Goal: Use online tool/utility

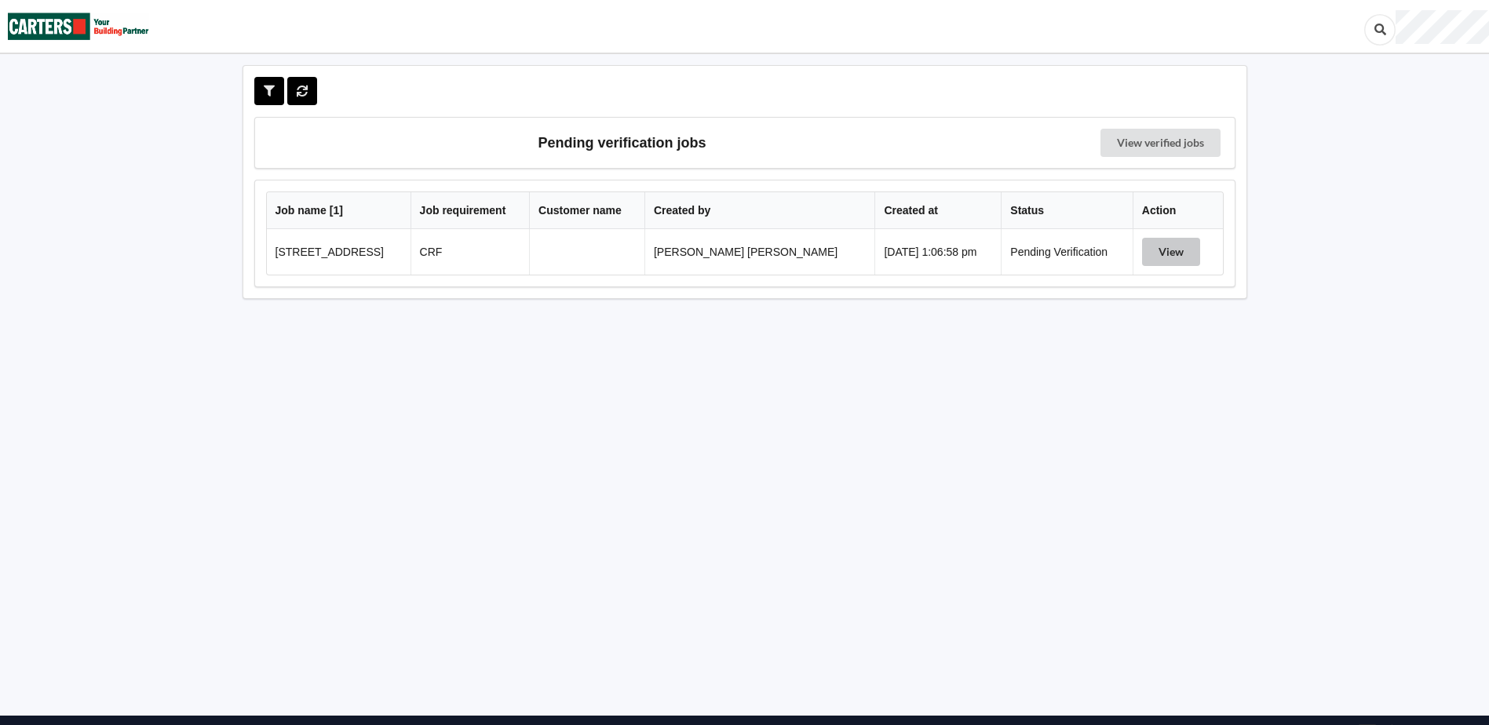
click at [1142, 251] on button "View" at bounding box center [1171, 252] width 58 height 28
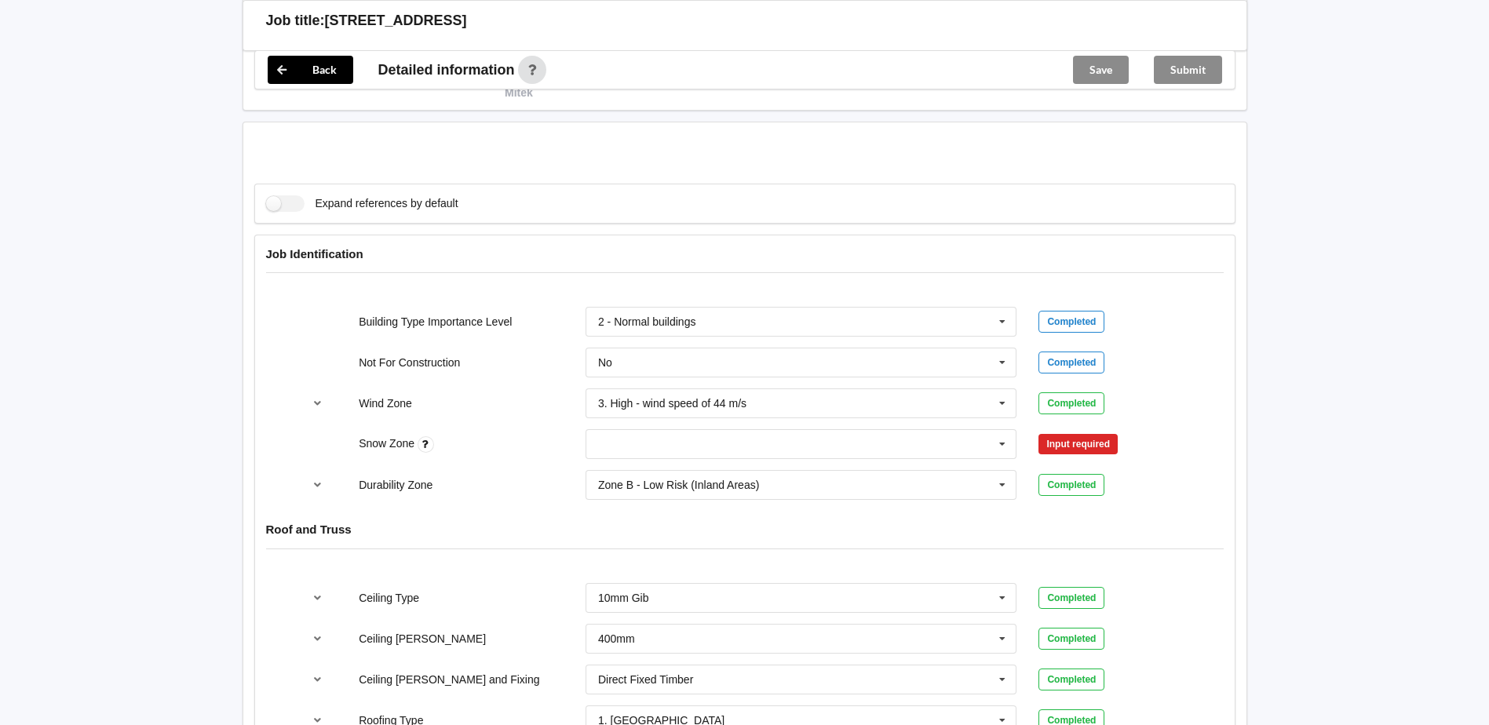
scroll to position [628, 0]
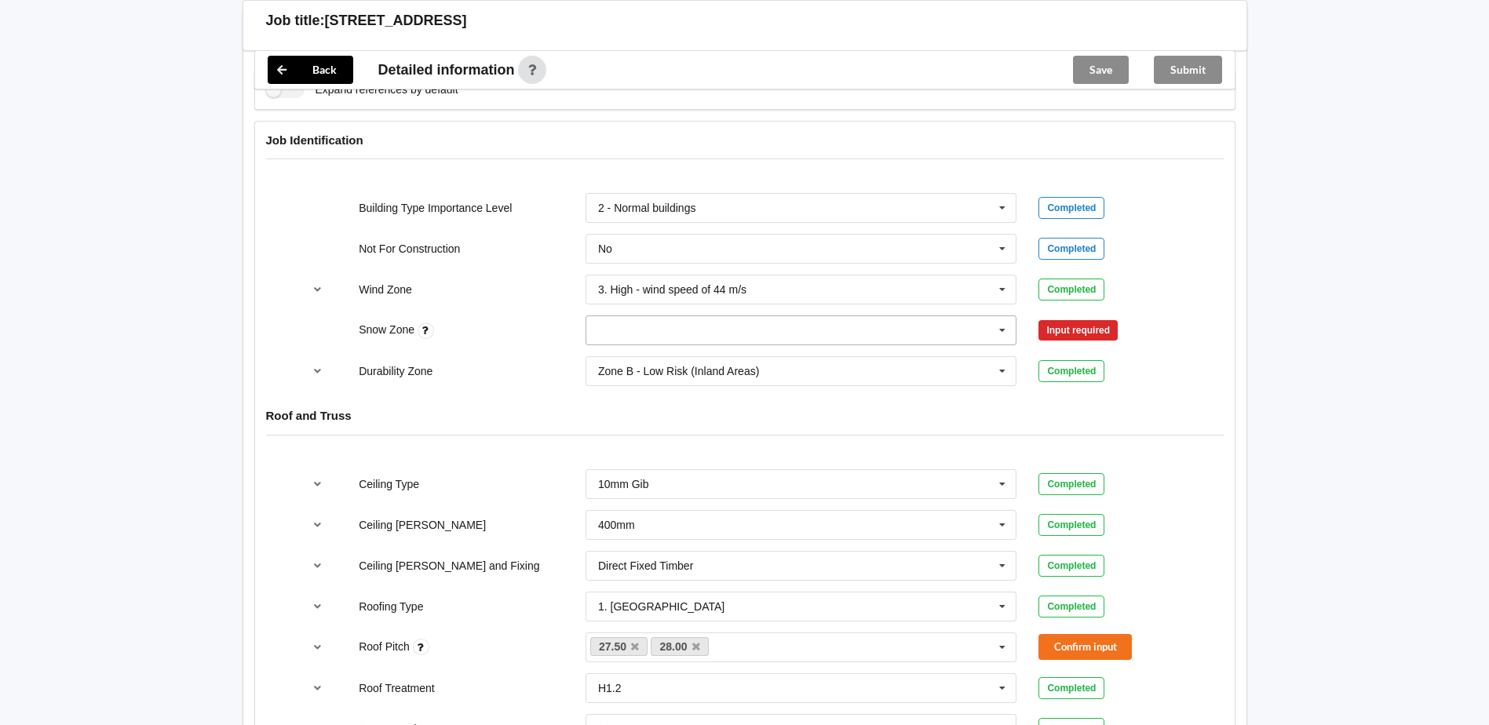
click at [909, 324] on input "text" at bounding box center [802, 330] width 430 height 28
click at [761, 363] on div "N0" at bounding box center [801, 358] width 430 height 29
click at [1110, 335] on button "Confirm input" at bounding box center [1084, 331] width 93 height 26
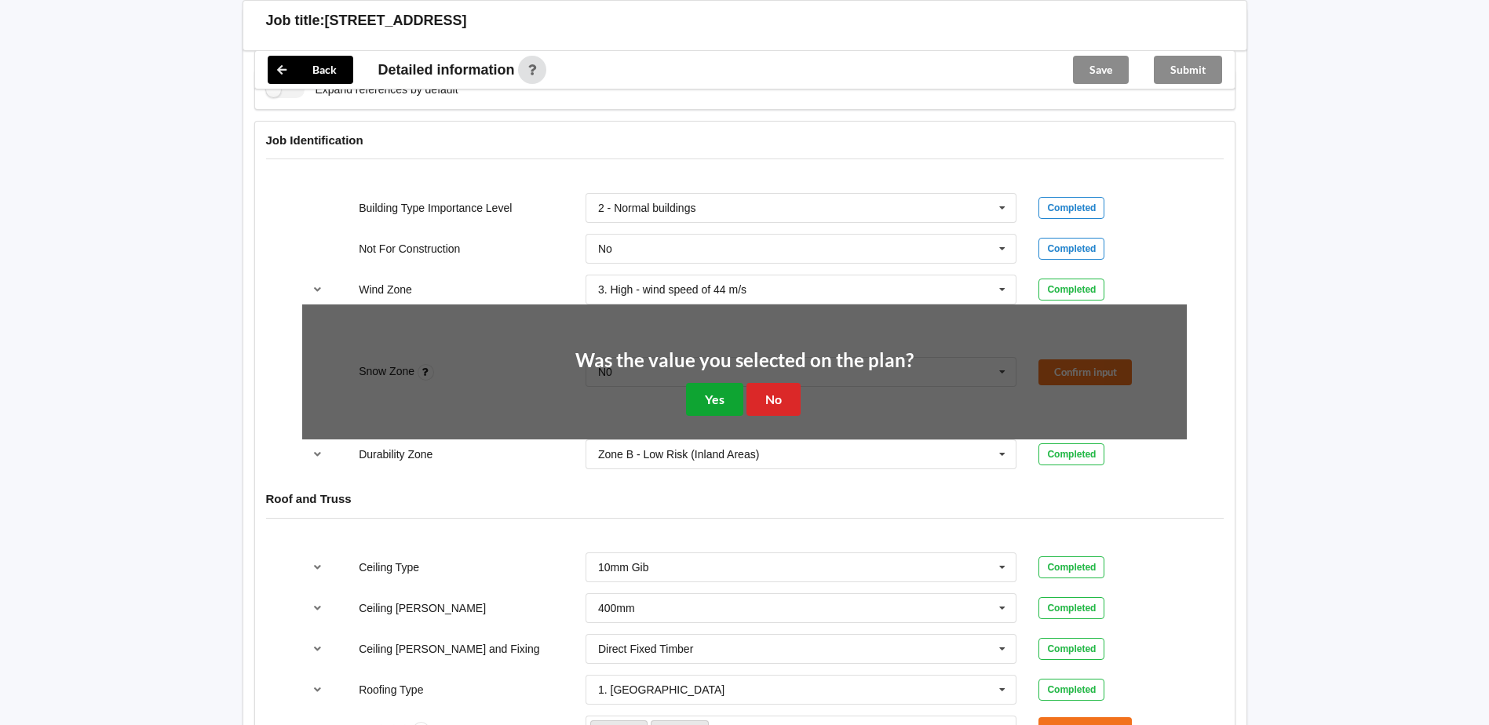
click at [727, 405] on button "Yes" at bounding box center [714, 399] width 57 height 32
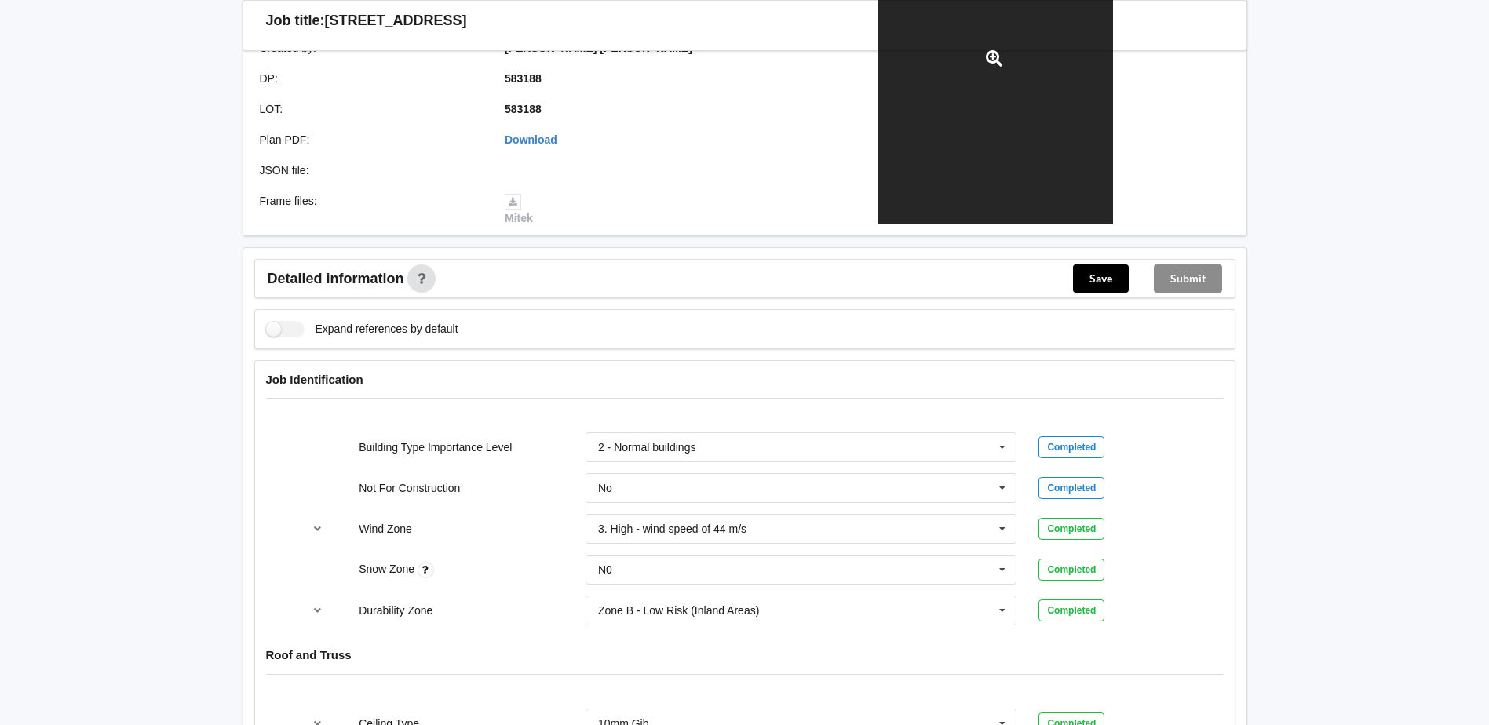
scroll to position [314, 0]
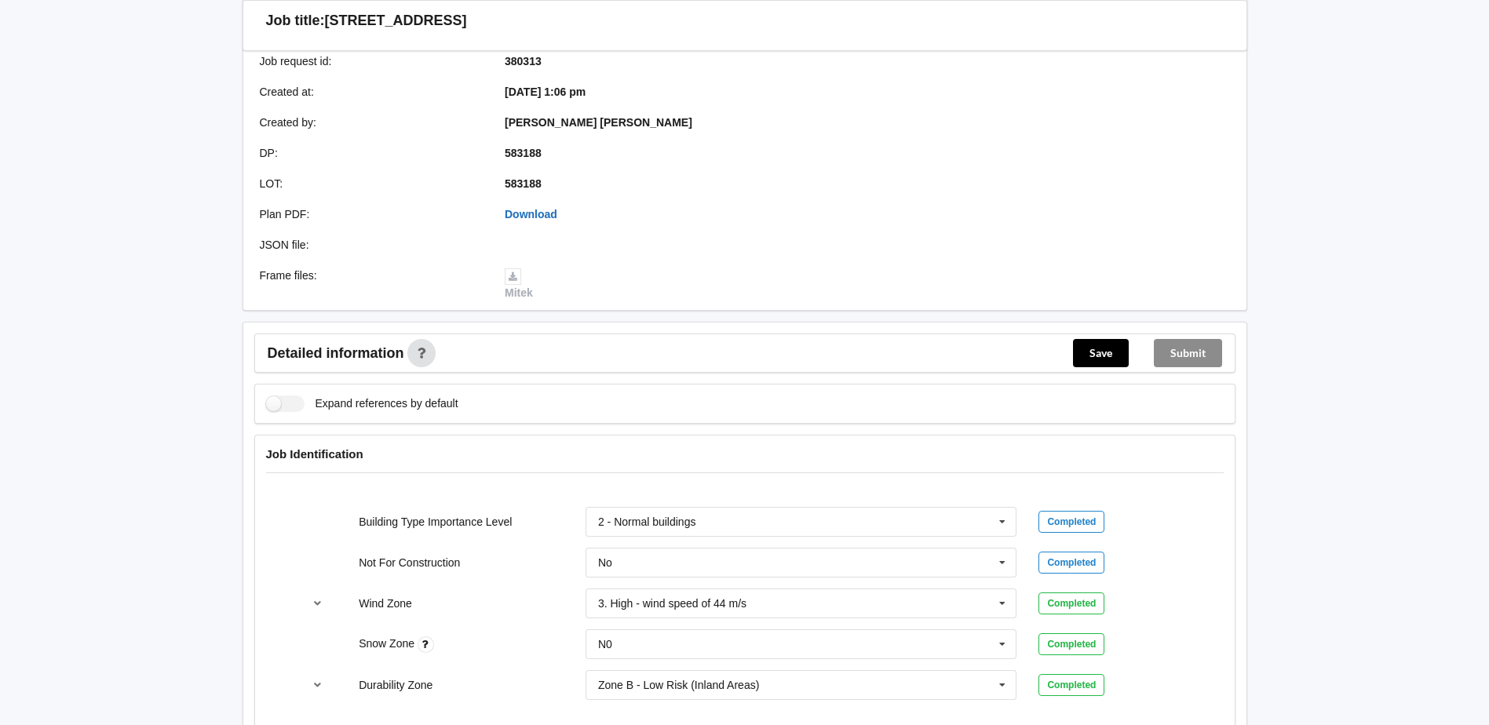
click at [523, 210] on link "Download" at bounding box center [531, 214] width 53 height 13
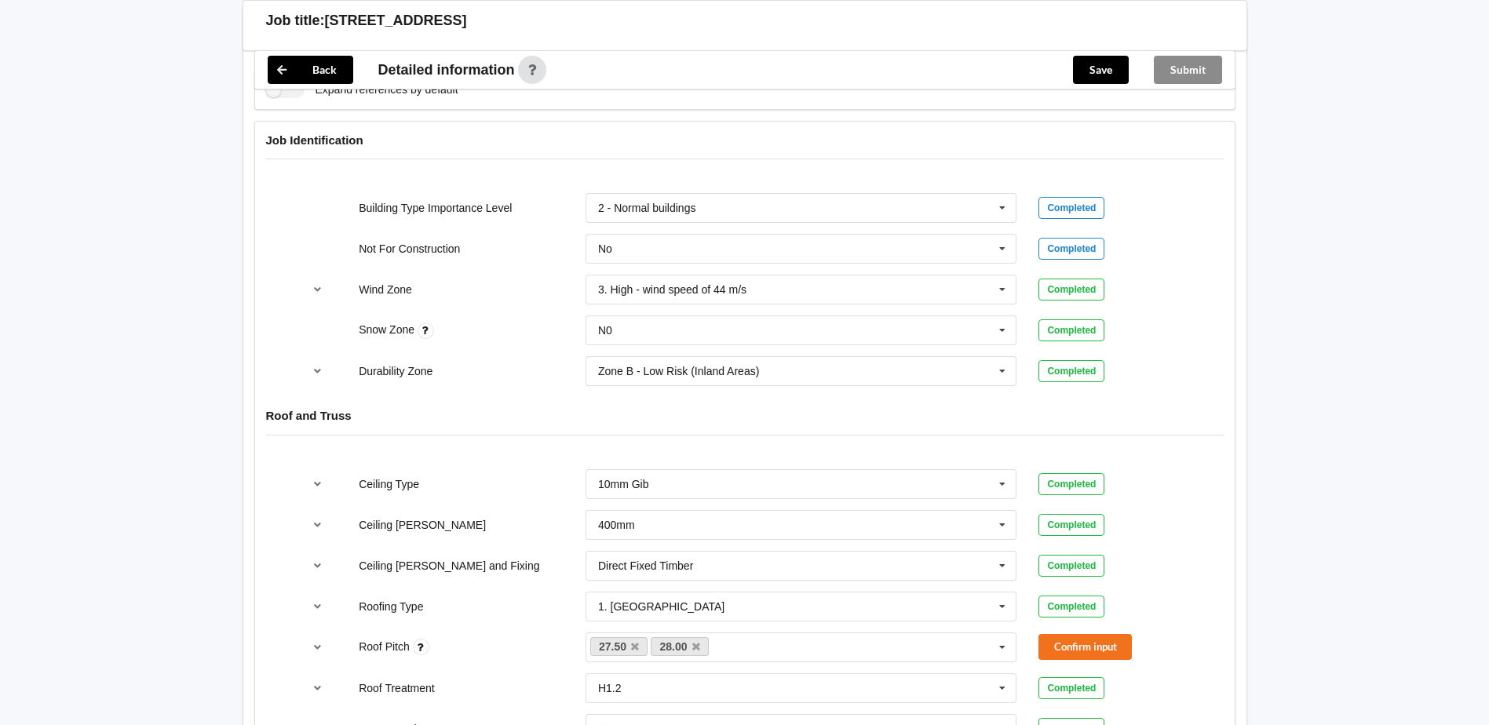
scroll to position [785, 0]
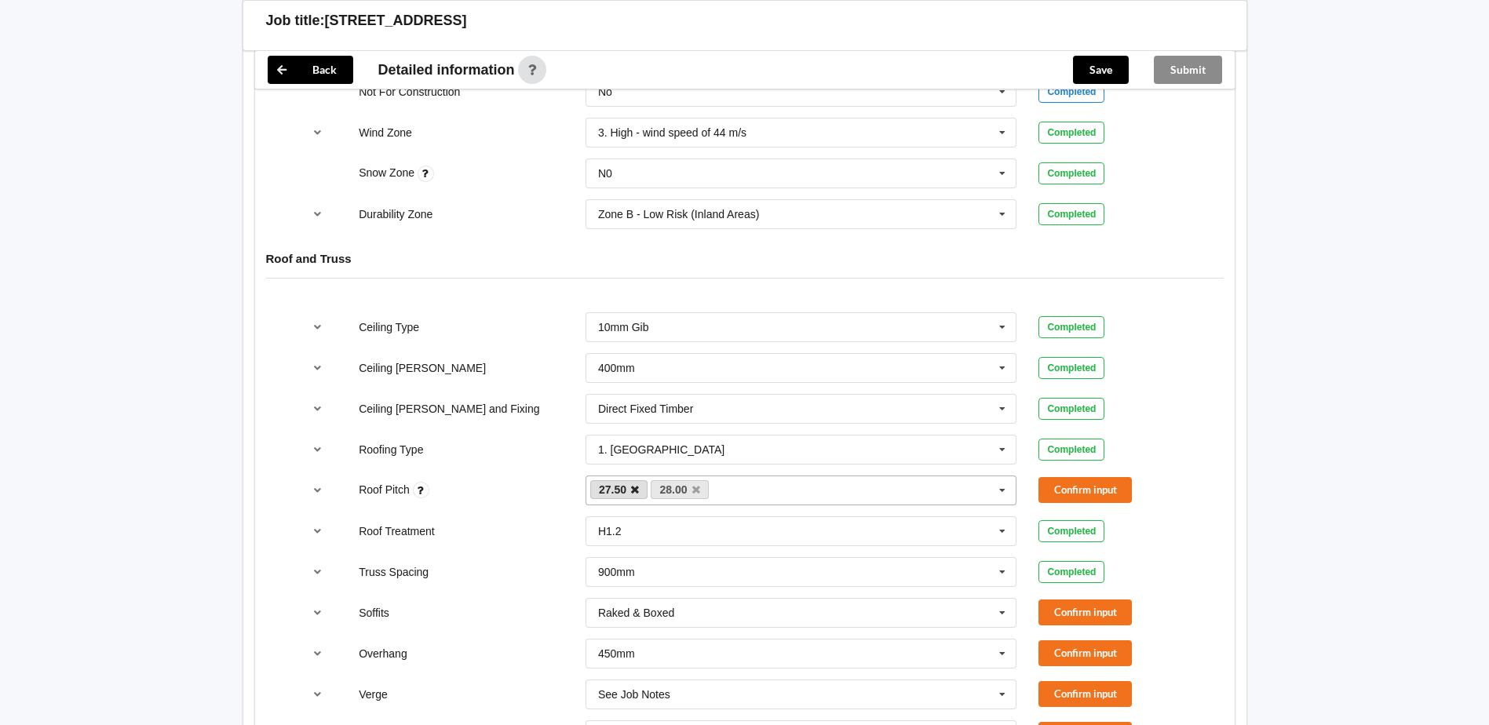
click at [638, 487] on icon at bounding box center [635, 490] width 8 height 10
click at [1066, 482] on button "Confirm input" at bounding box center [1084, 490] width 93 height 26
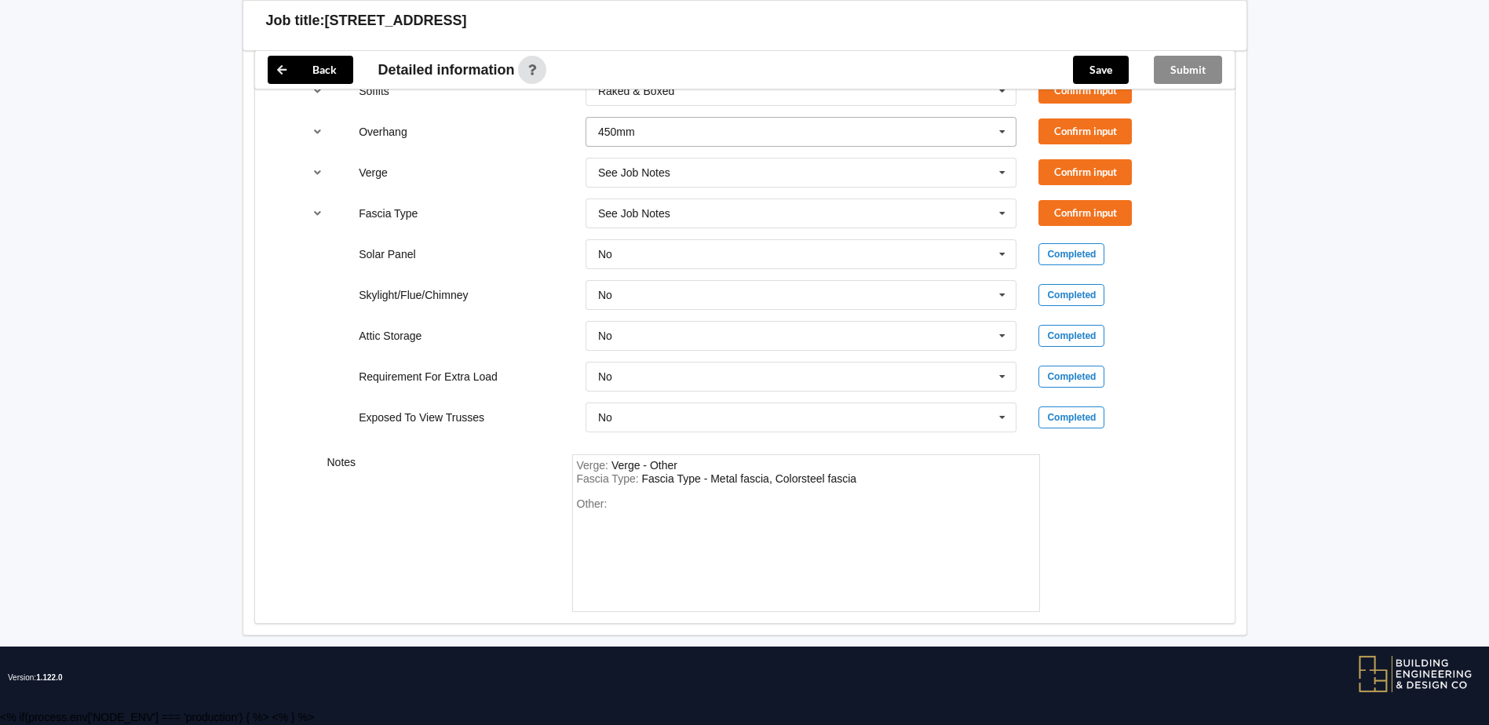
scroll to position [914, 0]
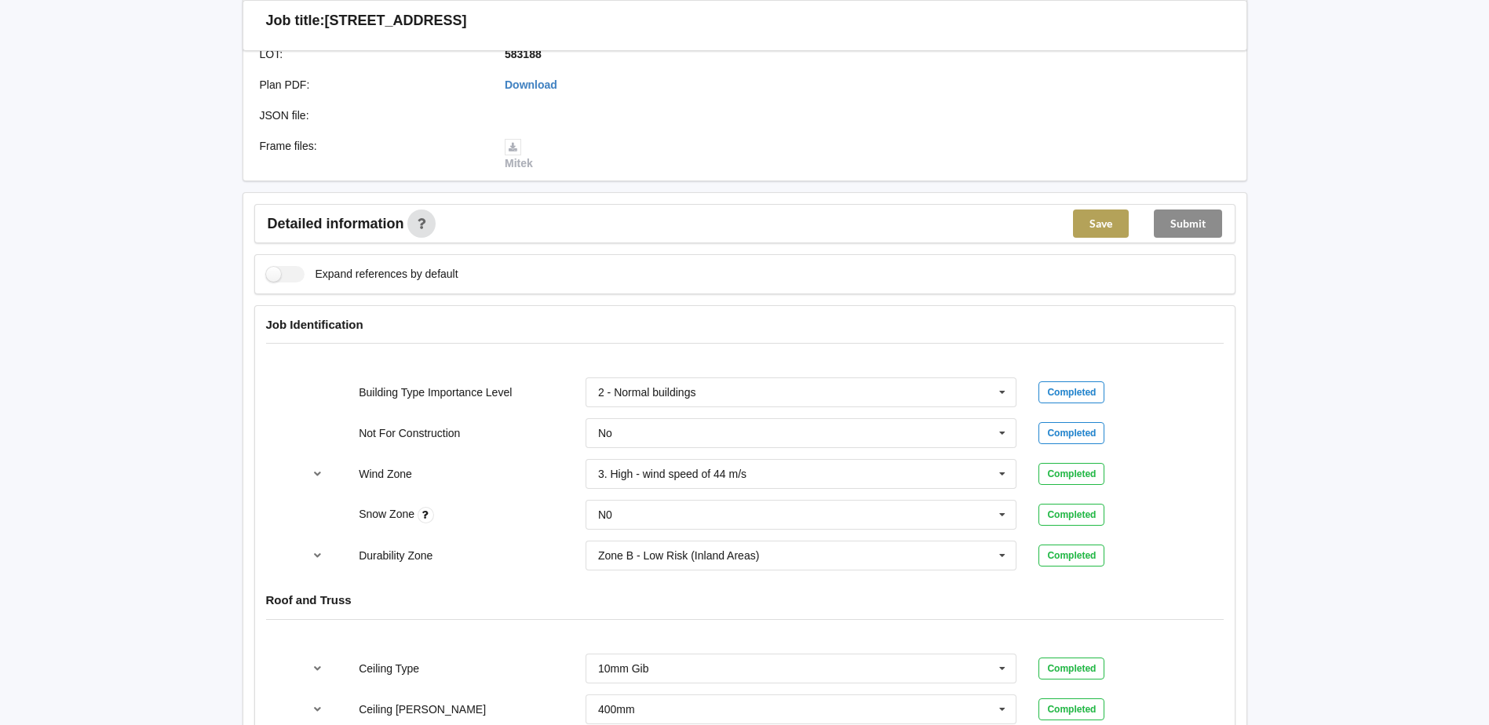
click at [1113, 211] on button "Save" at bounding box center [1101, 224] width 56 height 28
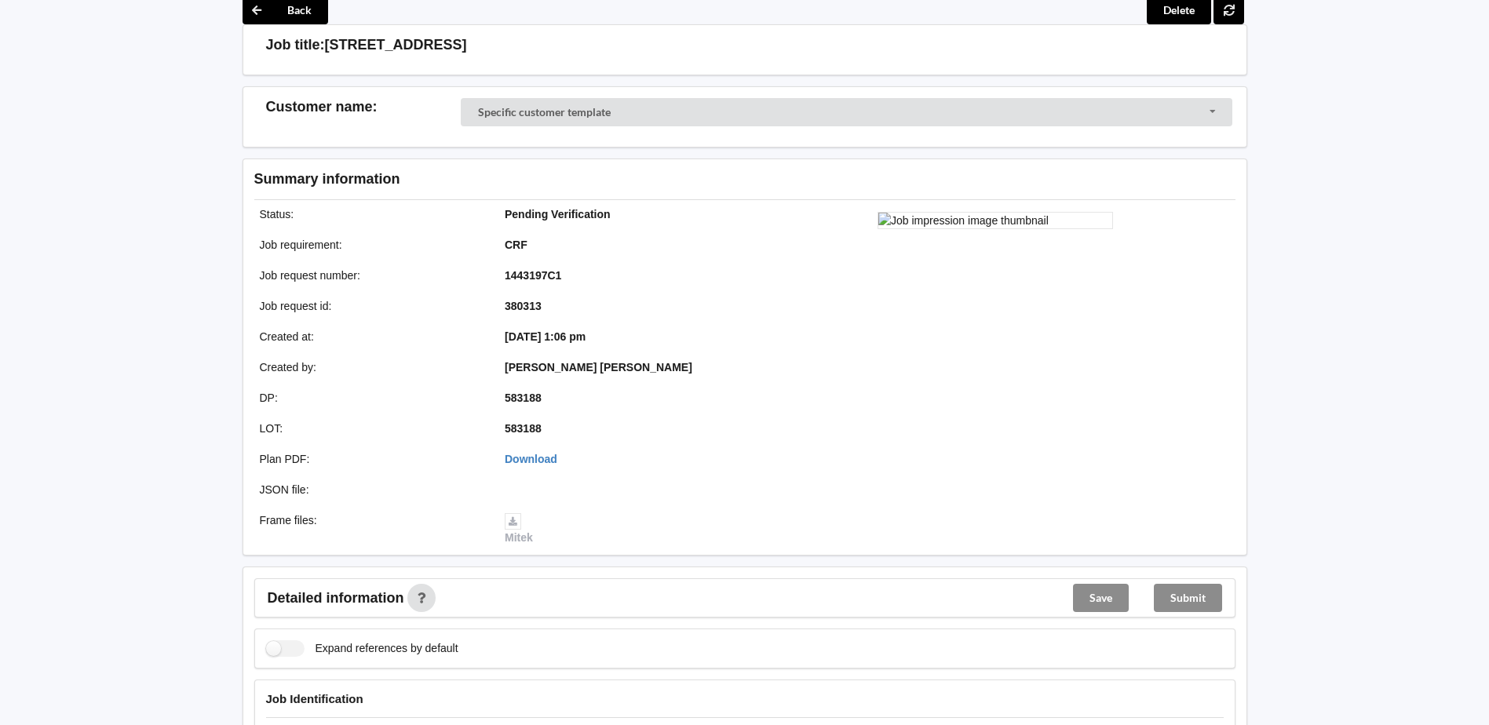
scroll to position [443, 0]
